Goal: Use online tool/utility: Use online tool/utility

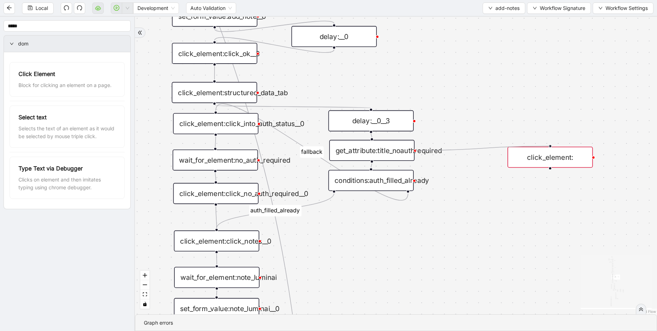
drag, startPoint x: 415, startPoint y: 150, endPoint x: 546, endPoint y: 142, distance: 131.9
click at [546, 142] on div "financial fallback pool fallback fallback matches fallback ThreeForOrthovisc fa…" at bounding box center [396, 165] width 522 height 297
click at [543, 158] on div "click_element:" at bounding box center [549, 157] width 85 height 21
click at [533, 155] on div "click_element:" at bounding box center [549, 157] width 85 height 21
click at [450, 175] on div "financial fallback pool fallback fallback matches fallback ThreeForOrthovisc fa…" at bounding box center [396, 165] width 522 height 297
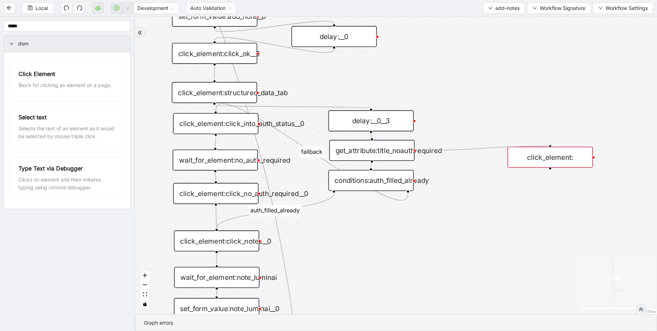
click at [367, 158] on div "financial fallback pool fallback fallback matches fallback ThreeForOrthovisc fa…" at bounding box center [396, 165] width 522 height 297
click at [549, 158] on div "financial fallback pool fallback fallback matches fallback ThreeForOrthovisc fa…" at bounding box center [396, 165] width 522 height 297
click at [313, 35] on div "financial fallback pool fallback fallback matches fallback ThreeForOrthovisc fa…" at bounding box center [396, 165] width 522 height 297
click at [547, 160] on div "financial fallback pool fallback fallback matches fallback ThreeForOrthovisc fa…" at bounding box center [396, 165] width 522 height 297
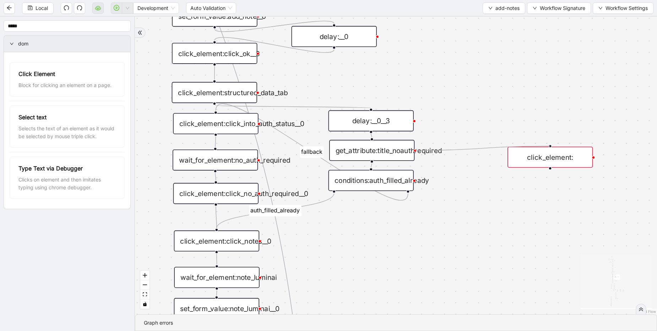
click at [547, 160] on div "financial fallback pool fallback fallback matches fallback ThreeForOrthovisc fa…" at bounding box center [396, 165] width 522 height 297
